Goal: Task Accomplishment & Management: Manage account settings

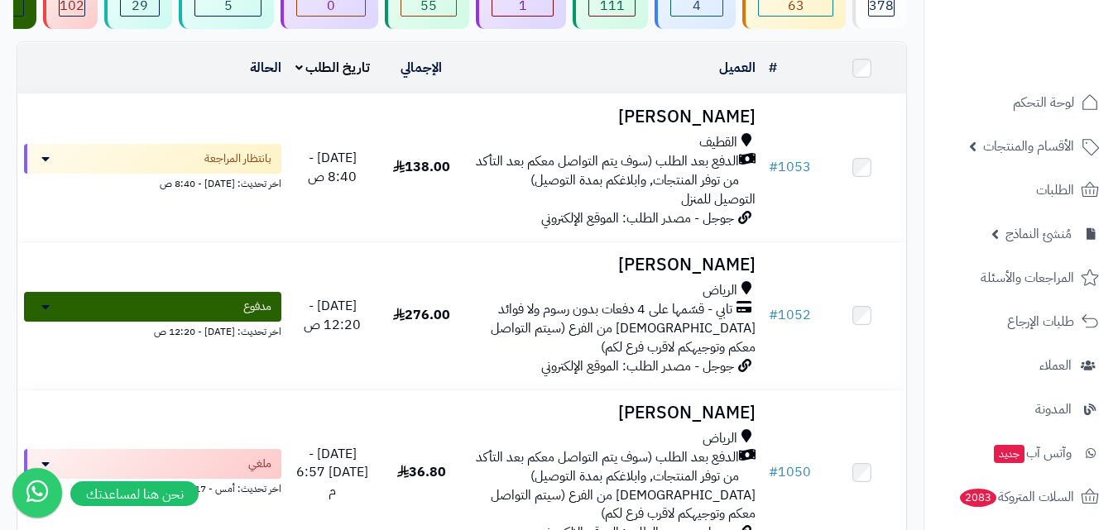
scroll to position [248, 0]
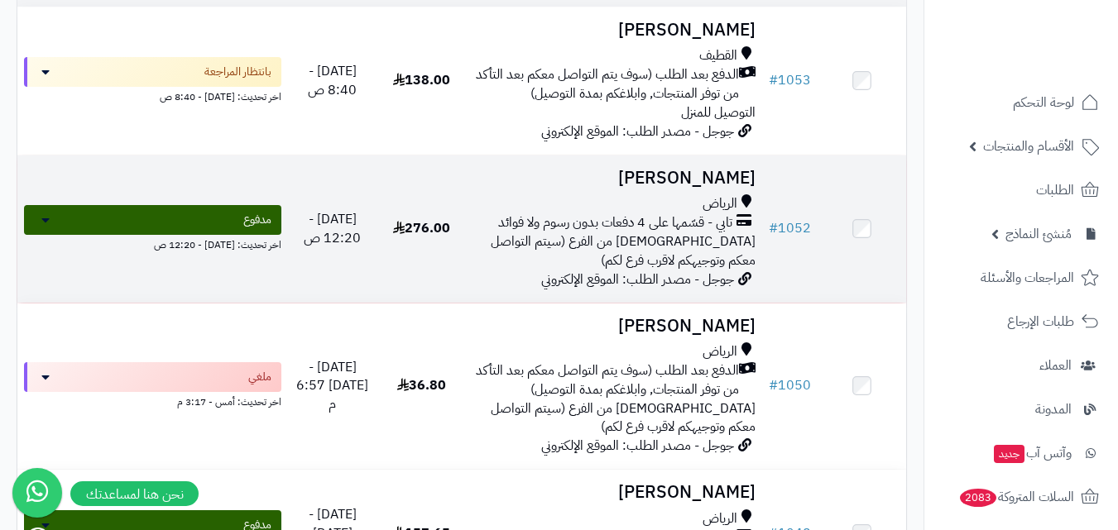
click at [522, 230] on span "تابي - قسّمها على 4 دفعات بدون رسوم ولا فوائد" at bounding box center [615, 222] width 234 height 19
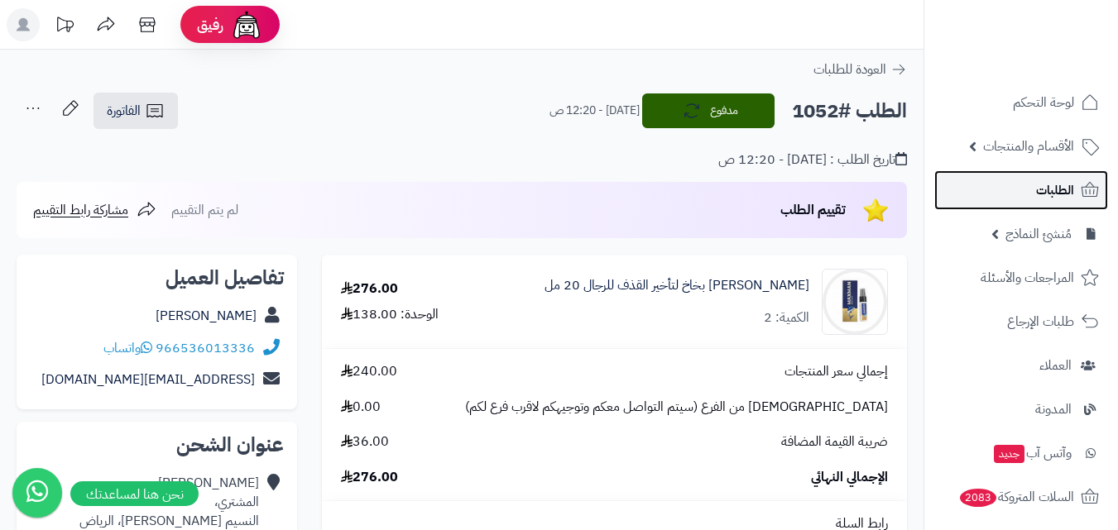
click at [1065, 192] on span "الطلبات" at bounding box center [1055, 190] width 38 height 23
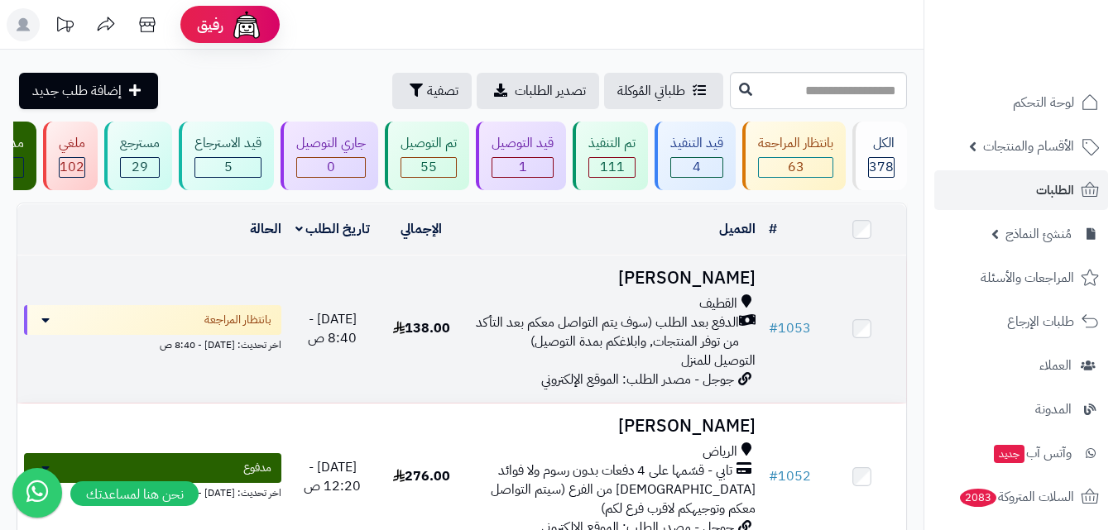
click at [579, 334] on span "الدفع بعد الطلب (سوف يتم التواصل معكم بعد التأكد من توفر المنتجات, وابلاغكم بمد…" at bounding box center [605, 333] width 266 height 38
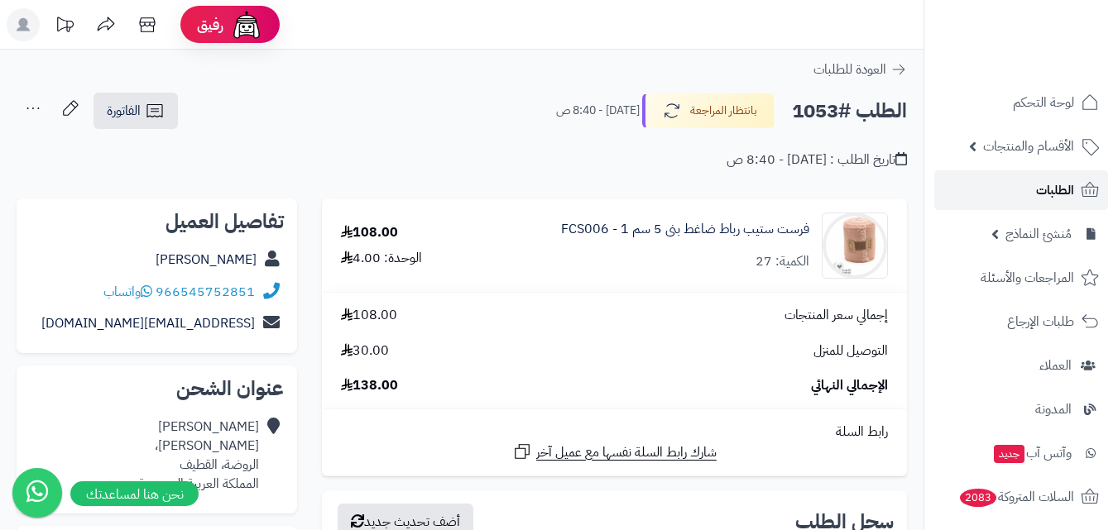
click at [1061, 196] on span "الطلبات" at bounding box center [1055, 190] width 38 height 23
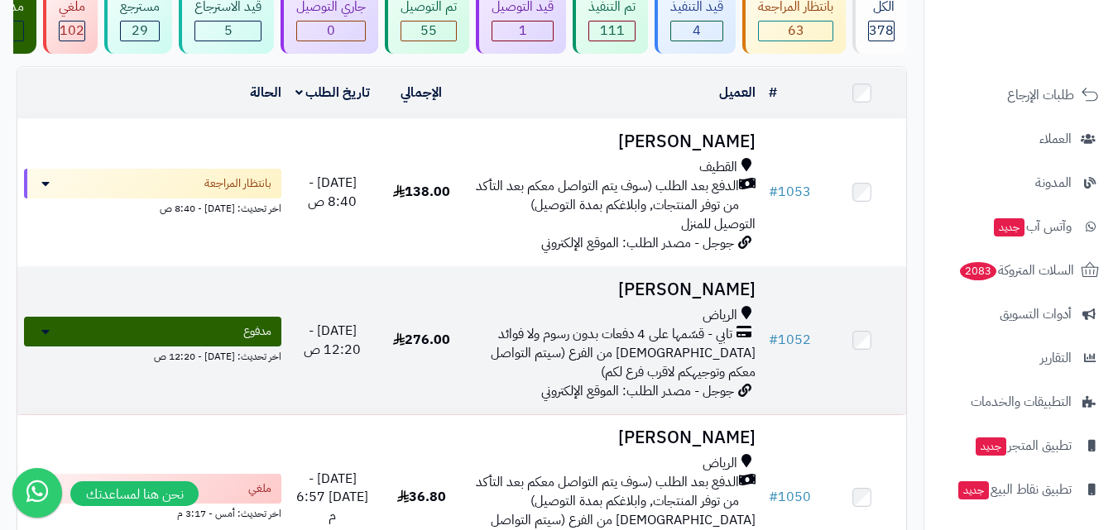
scroll to position [165, 0]
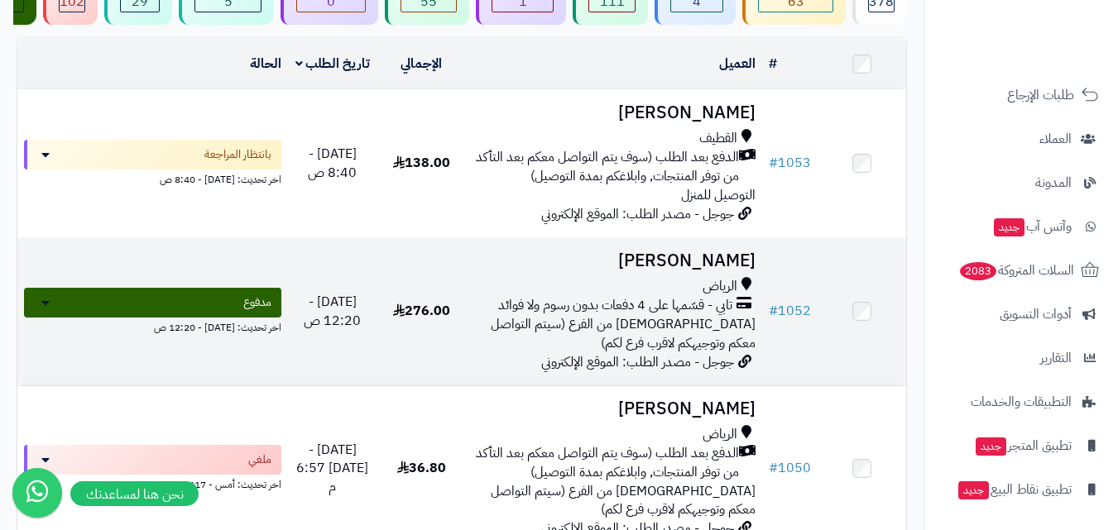
click at [709, 352] on div "الرياض تابي - قسّمها على 4 دفعات بدون رسوم ولا فوائد الاستلام من الفرع (سيتم ال…" at bounding box center [613, 314] width 283 height 75
